Goal: Transaction & Acquisition: Purchase product/service

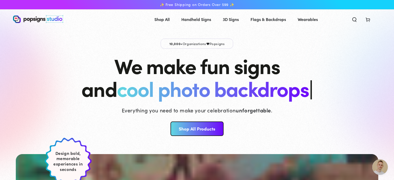
click at [210, 126] on link "Shop All Products" at bounding box center [196, 128] width 53 height 15
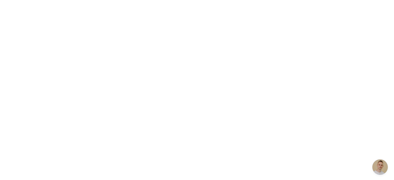
scroll to position [157, 0]
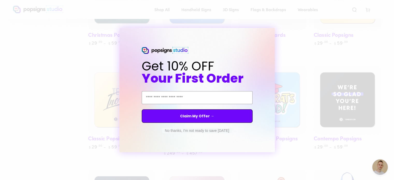
scroll to position [356, 0]
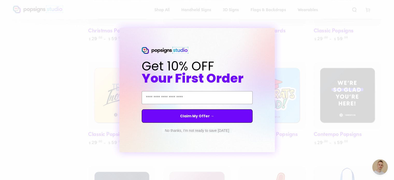
click at [199, 130] on button "No thanks, I'm not ready to save today" at bounding box center [196, 130] width 69 height 5
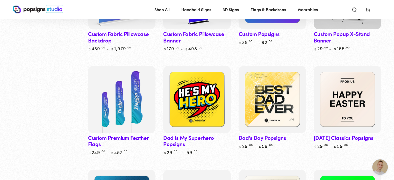
scroll to position [513, 0]
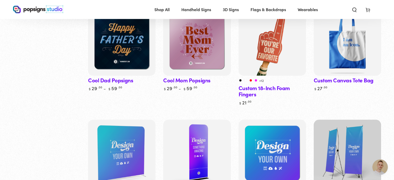
click at [139, 143] on img at bounding box center [121, 153] width 69 height 69
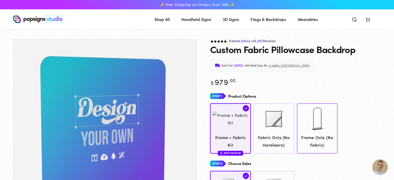
click at [315, 141] on span "Frame Only (No Fabric)" at bounding box center [317, 141] width 36 height 15
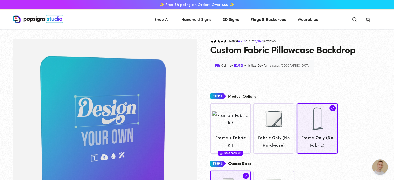
scroll to position [156, 0]
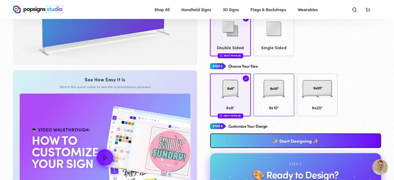
click at [272, 98] on div at bounding box center [274, 89] width 26 height 26
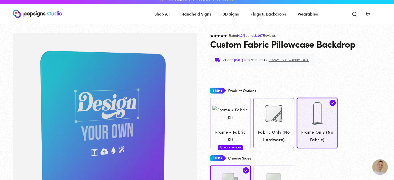
scroll to position [0, 0]
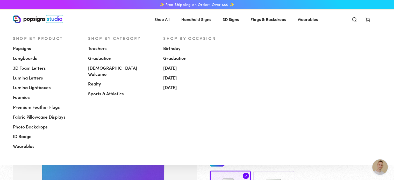
click at [18, 52] on link "Popsigns" at bounding box center [46, 49] width 67 height 10
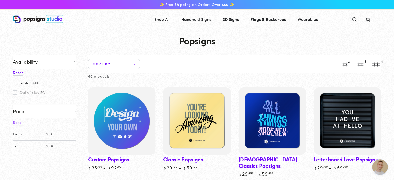
click at [145, 145] on img at bounding box center [121, 120] width 69 height 69
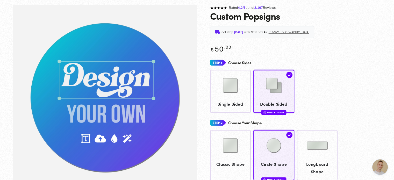
scroll to position [38, 0]
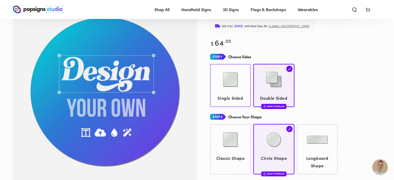
click at [241, 95] on span "Single Sided" at bounding box center [230, 98] width 36 height 8
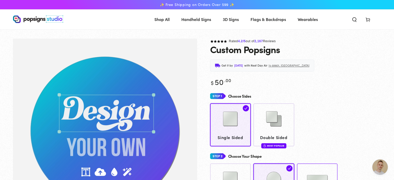
click at [311, 169] on img at bounding box center [317, 179] width 26 height 26
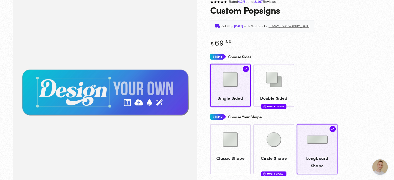
scroll to position [38, 0]
